Goal: Contribute content

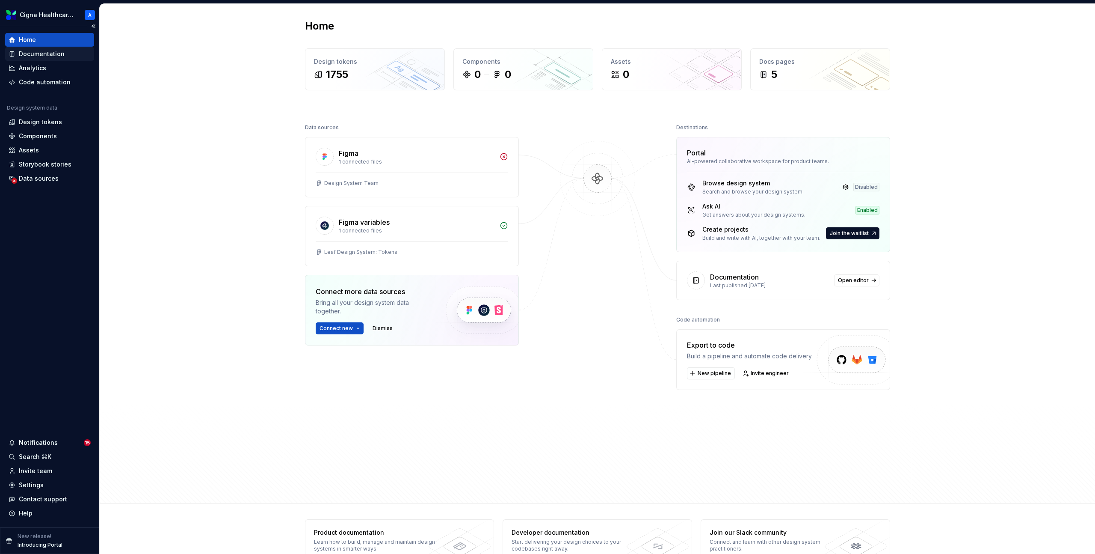
click at [59, 50] on div "Documentation" at bounding box center [42, 54] width 46 height 9
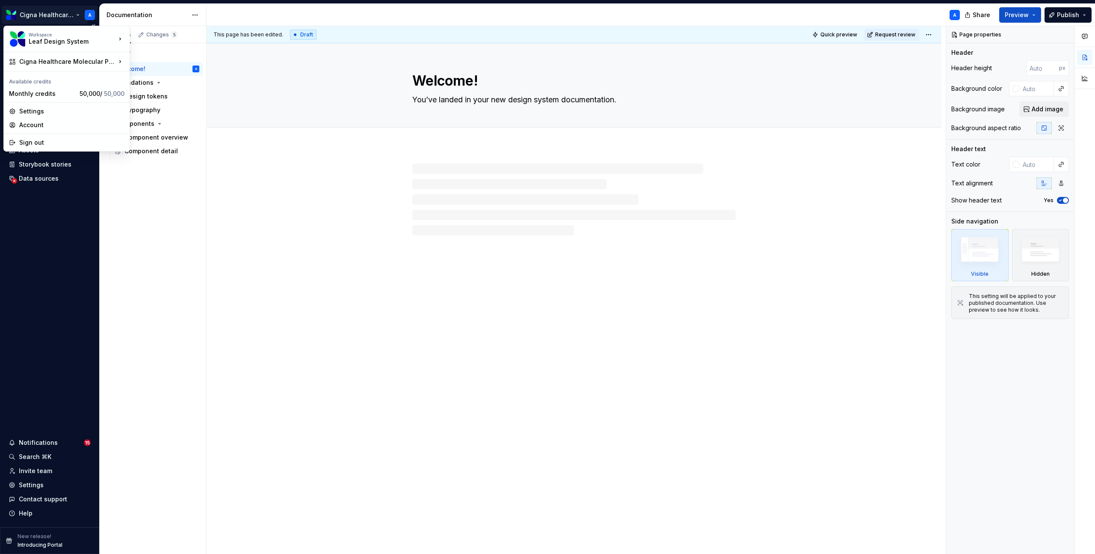
click at [62, 10] on html "Cigna Healthcare Molecular Patterns A Home Documentation Analytics Code automat…" at bounding box center [547, 277] width 1095 height 554
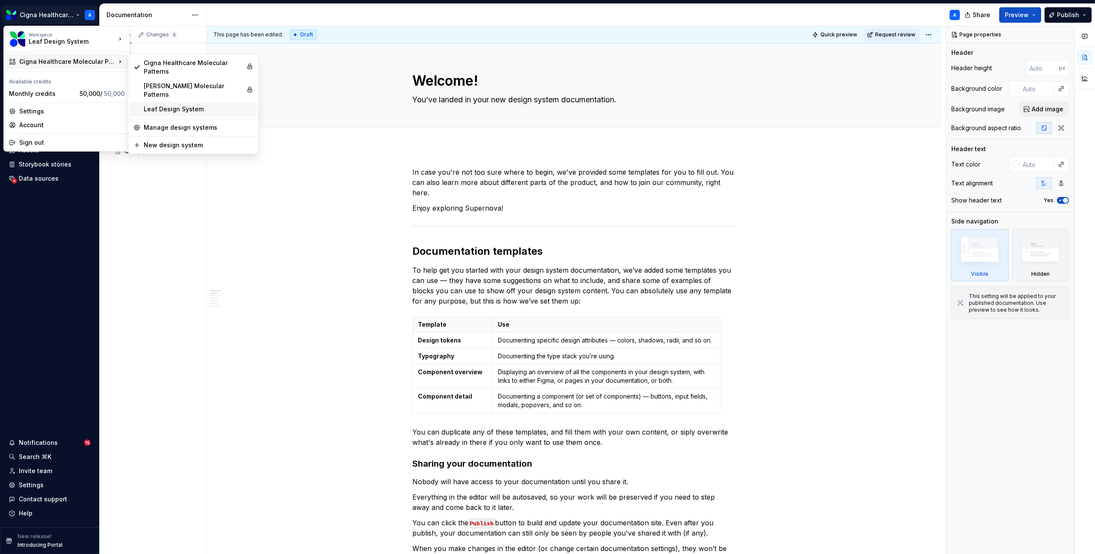
click at [163, 105] on div "Leaf Design System" at bounding box center [199, 109] width 110 height 9
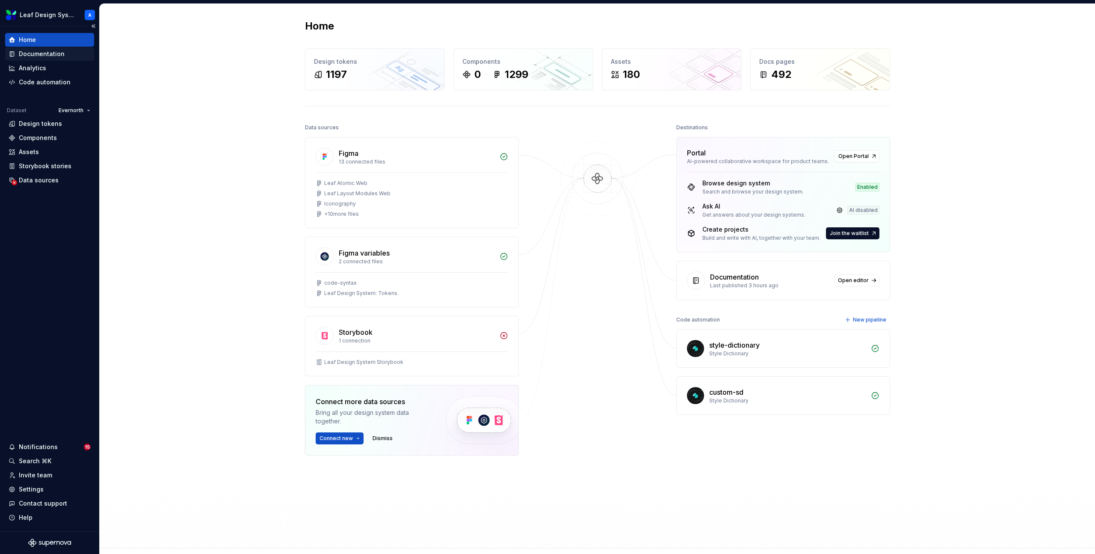
click at [42, 52] on div "Documentation" at bounding box center [42, 54] width 46 height 9
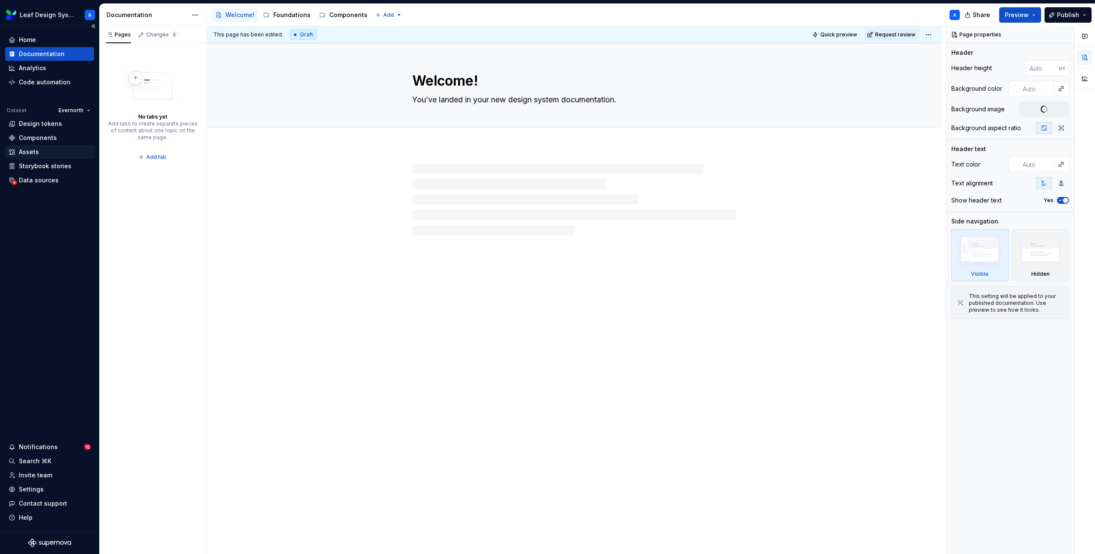
type textarea "*"
type textarea "Our Brands"
type input "250"
type input "#F4F4F4"
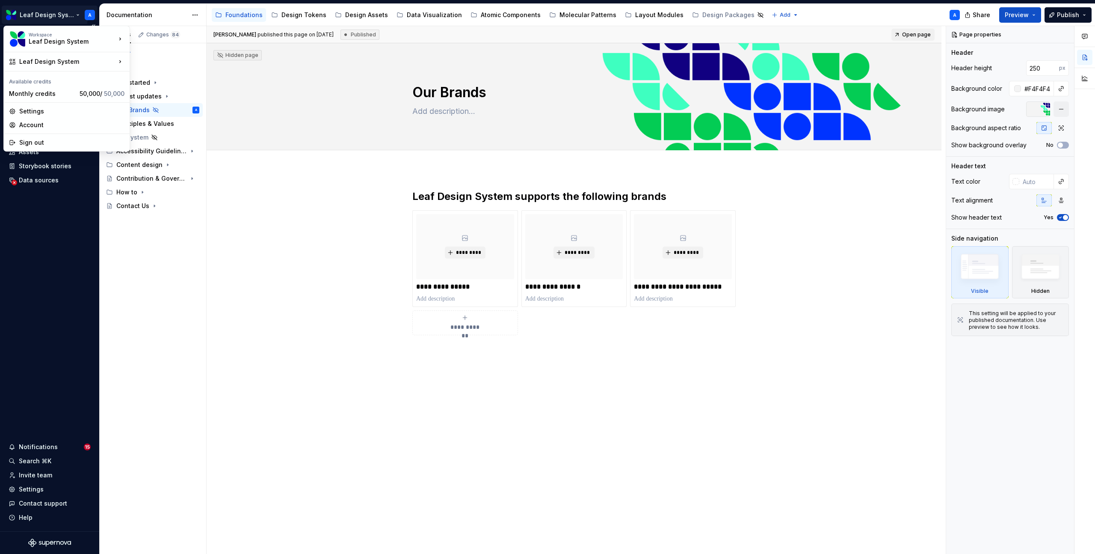
click at [69, 14] on html "Leaf Design System A Home Documentation Analytics Code automation Dataset Evern…" at bounding box center [547, 277] width 1095 height 554
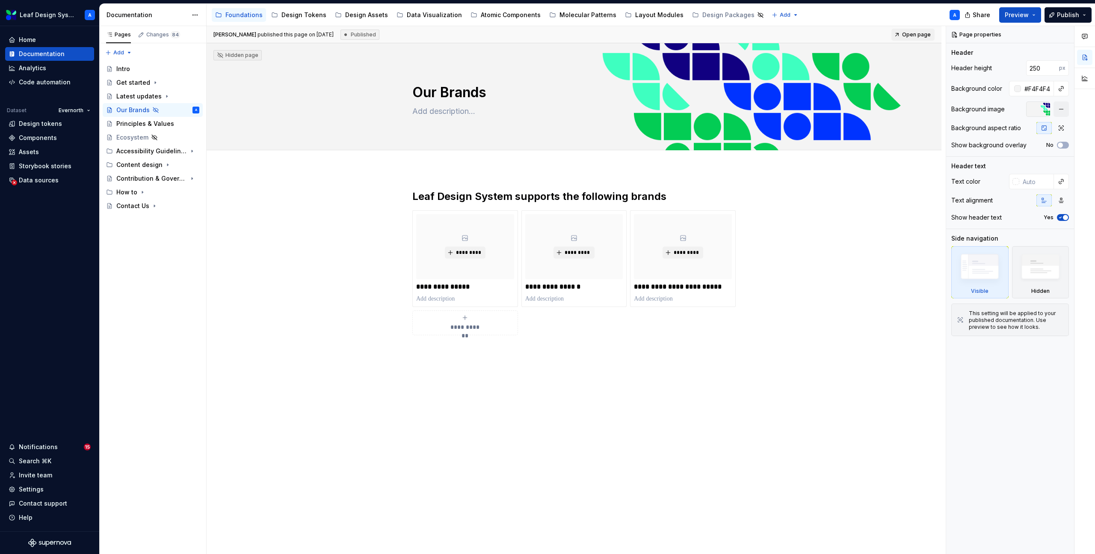
click at [60, 298] on html "Leaf Design System A Home Documentation Analytics Code automation Dataset Evern…" at bounding box center [547, 277] width 1095 height 554
type textarea "*"
